Goal: Transaction & Acquisition: Purchase product/service

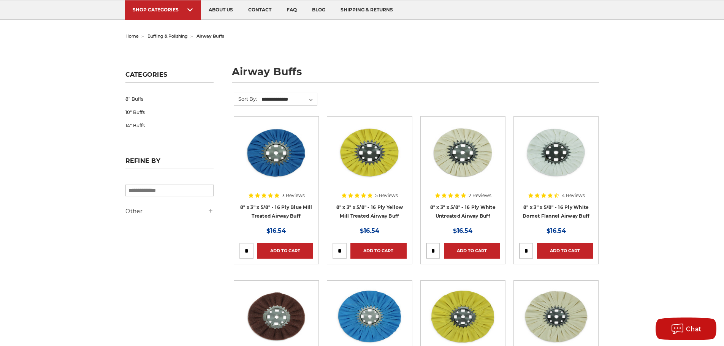
scroll to position [38, 0]
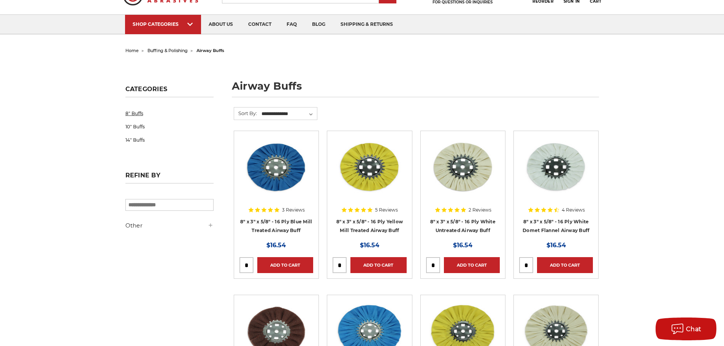
click at [134, 109] on link "8" Buffs" at bounding box center [169, 113] width 88 height 13
